Goal: Manage account settings

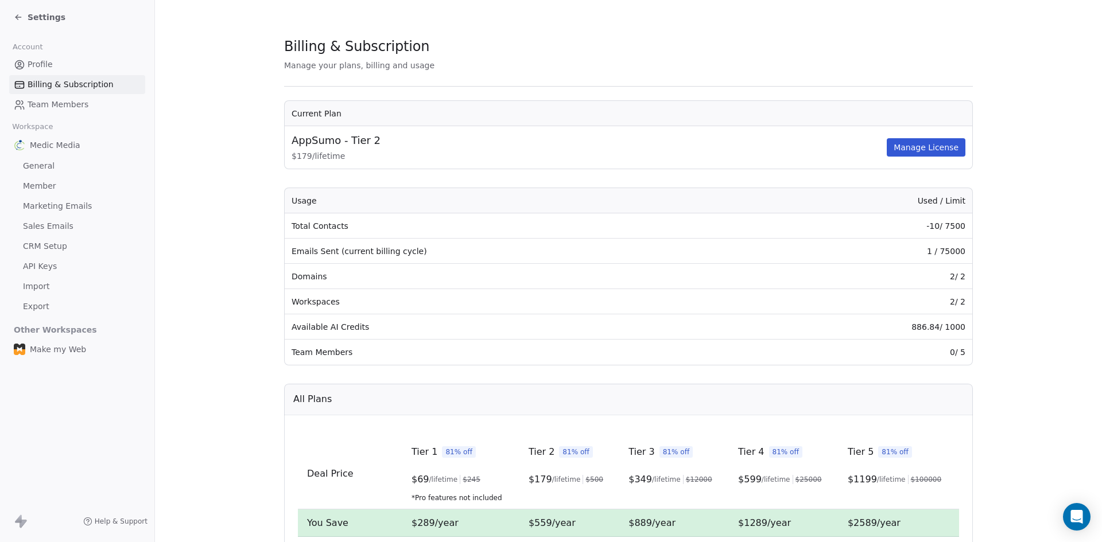
click at [49, 61] on span "Profile" at bounding box center [40, 65] width 25 height 12
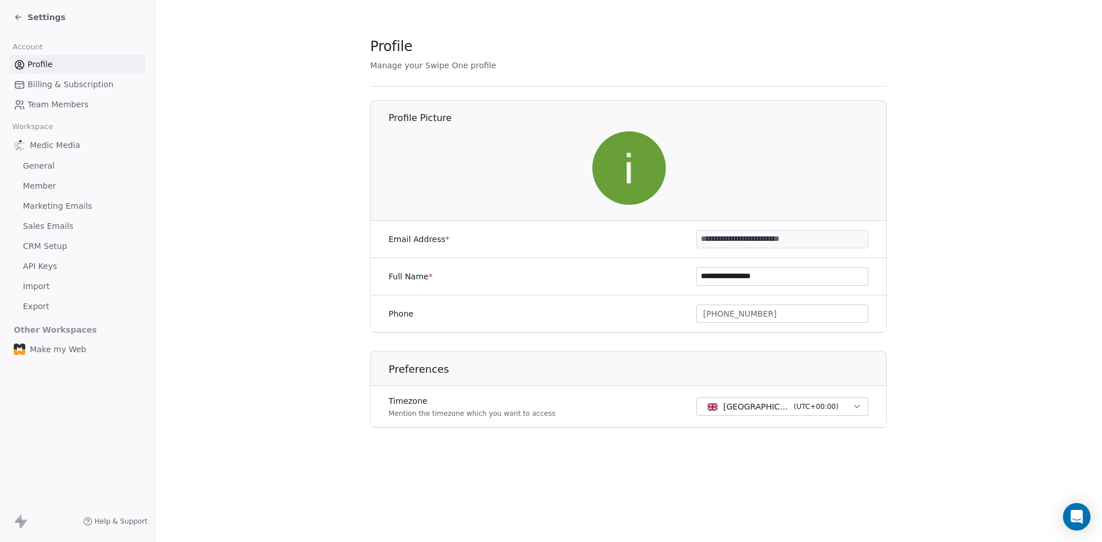
click at [39, 15] on span "Settings" at bounding box center [47, 16] width 38 height 11
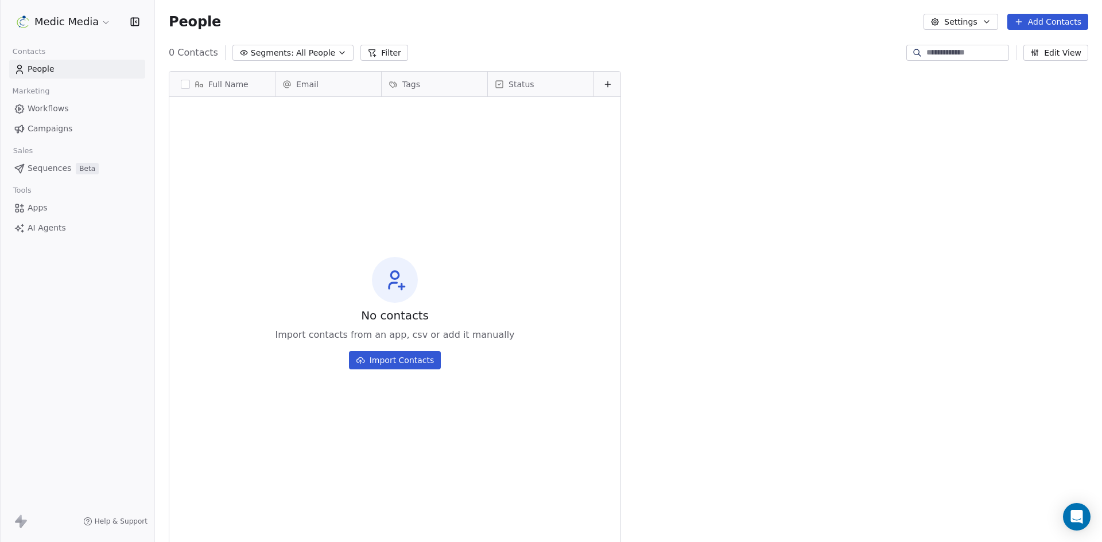
scroll to position [468, 938]
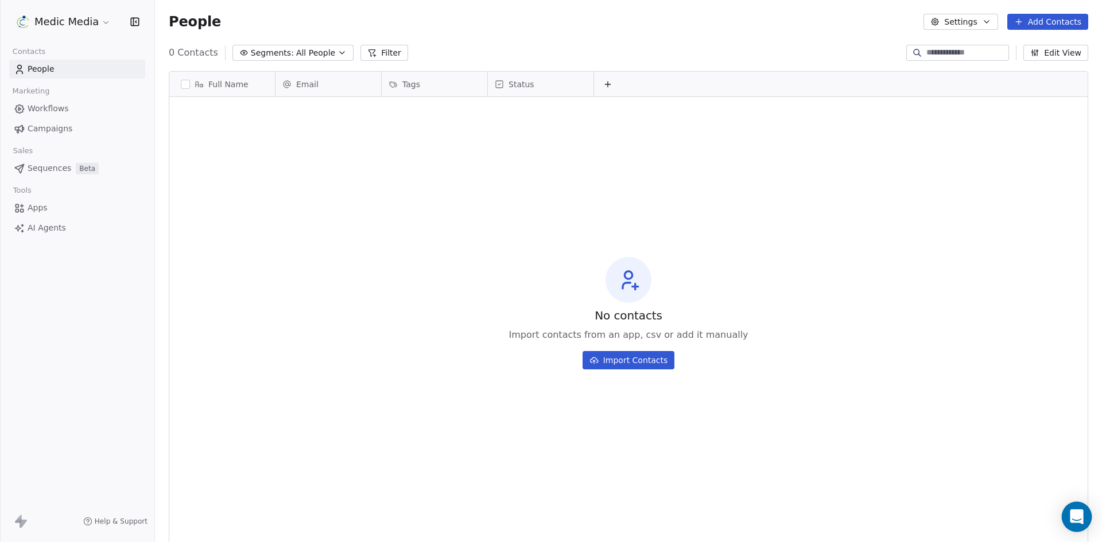
click at [1071, 516] on icon "Open Intercom Messenger" at bounding box center [1076, 516] width 15 height 15
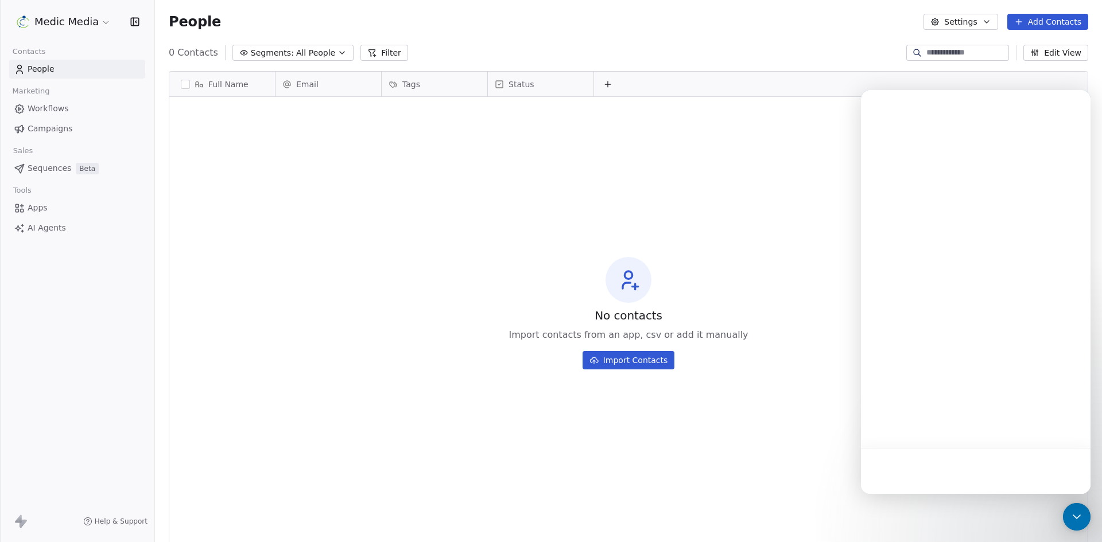
scroll to position [0, 0]
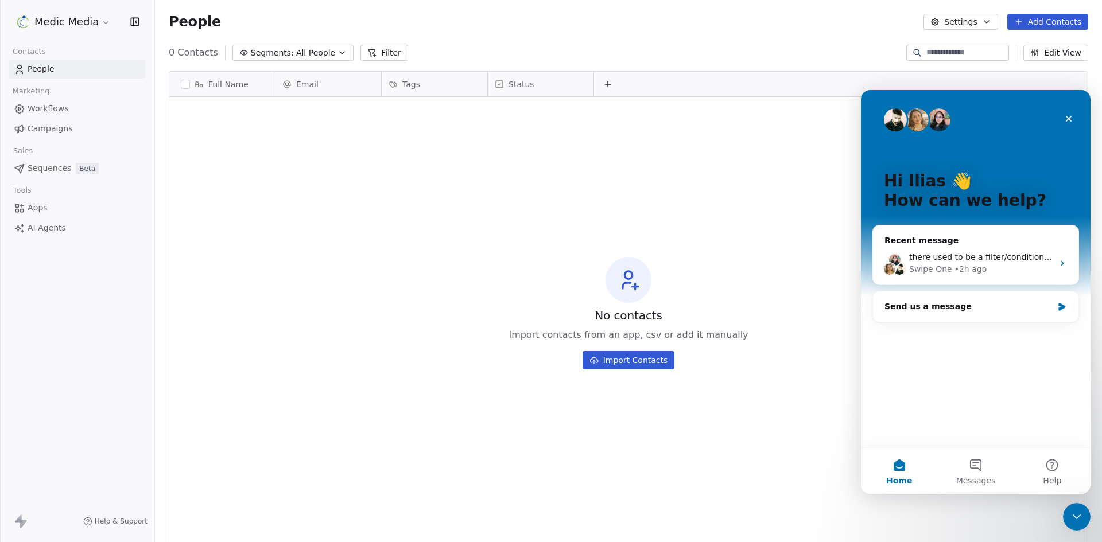
click at [365, 259] on div "No contacts Import contacts from an app, csv or add it manually Import Contacts" at bounding box center [628, 312] width 918 height 427
click at [403, 195] on div "No contacts Import contacts from an app, csv or add it manually Import Contacts" at bounding box center [628, 312] width 918 height 427
click at [1068, 119] on icon "Close" at bounding box center [1068, 119] width 6 height 6
